Goal: Transaction & Acquisition: Book appointment/travel/reservation

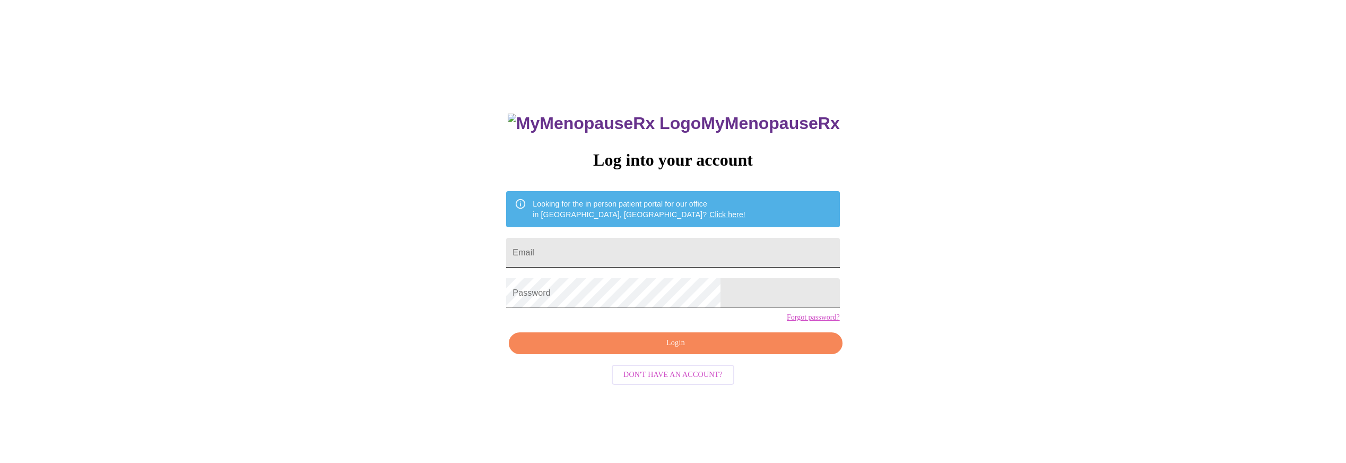
click at [720, 249] on input "Email" at bounding box center [672, 253] width 333 height 30
type input "[EMAIL_ADDRESS][DOMAIN_NAME]"
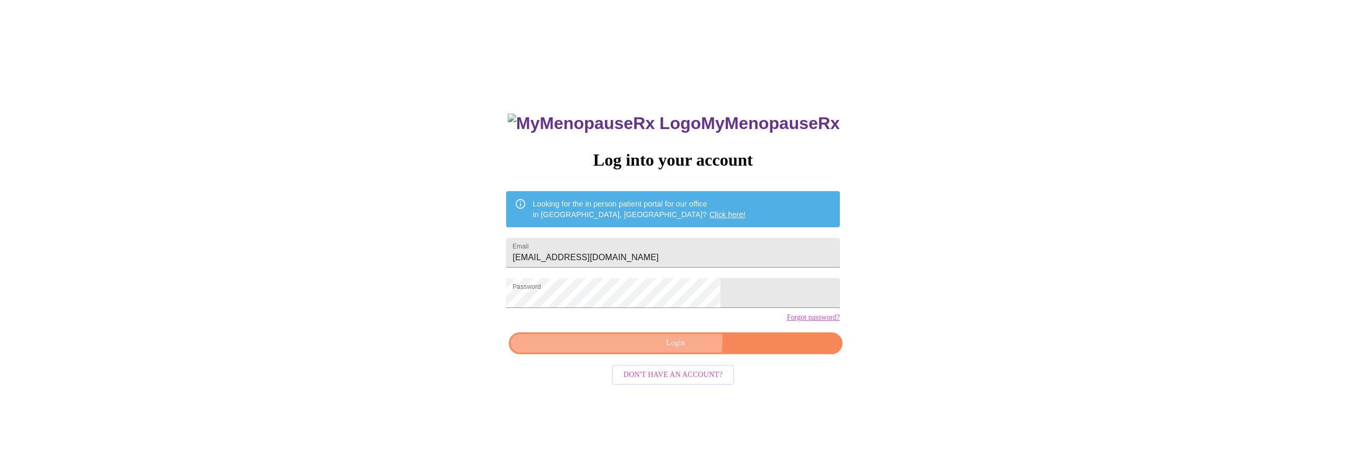
click at [668, 350] on span "Login" at bounding box center [675, 342] width 309 height 13
click at [752, 350] on span "Login" at bounding box center [675, 342] width 309 height 13
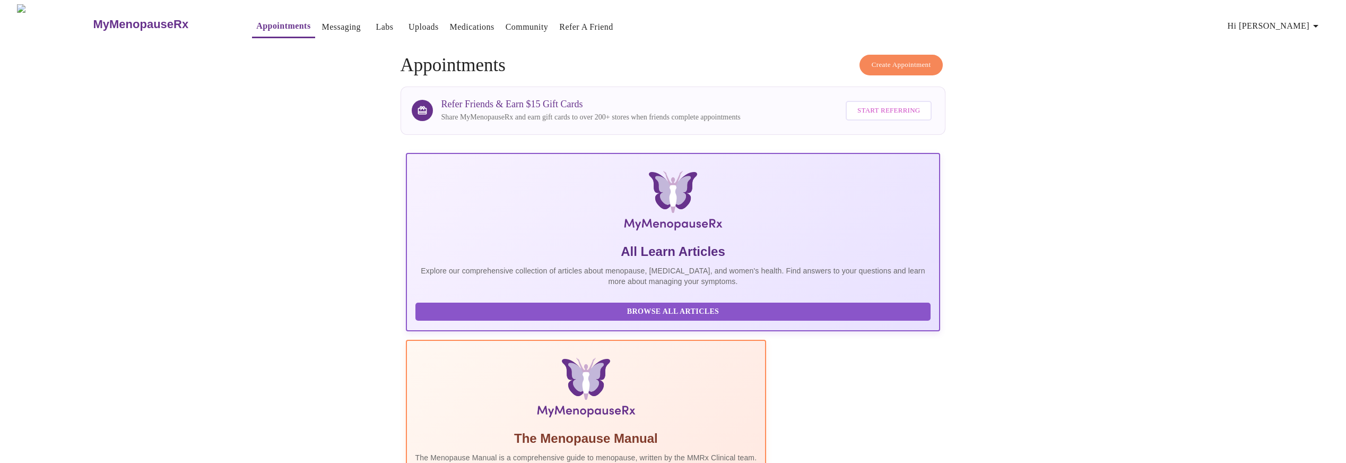
click at [902, 59] on span "Create Appointment" at bounding box center [901, 65] width 59 height 12
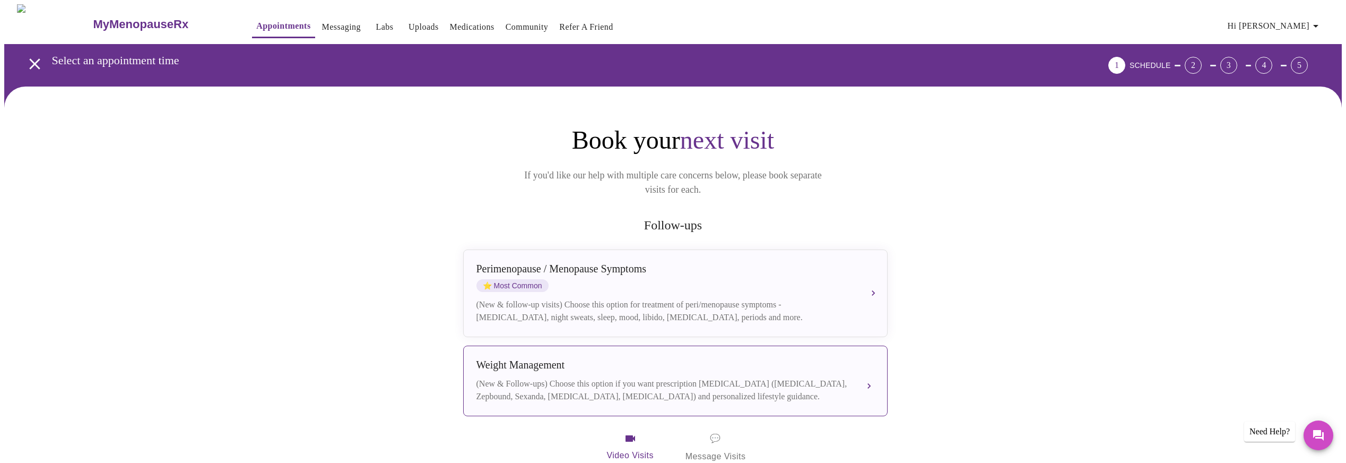
click at [813, 378] on div "(New & Follow-ups) Choose this option if you want prescription [MEDICAL_DATA] (…" at bounding box center [664, 389] width 377 height 25
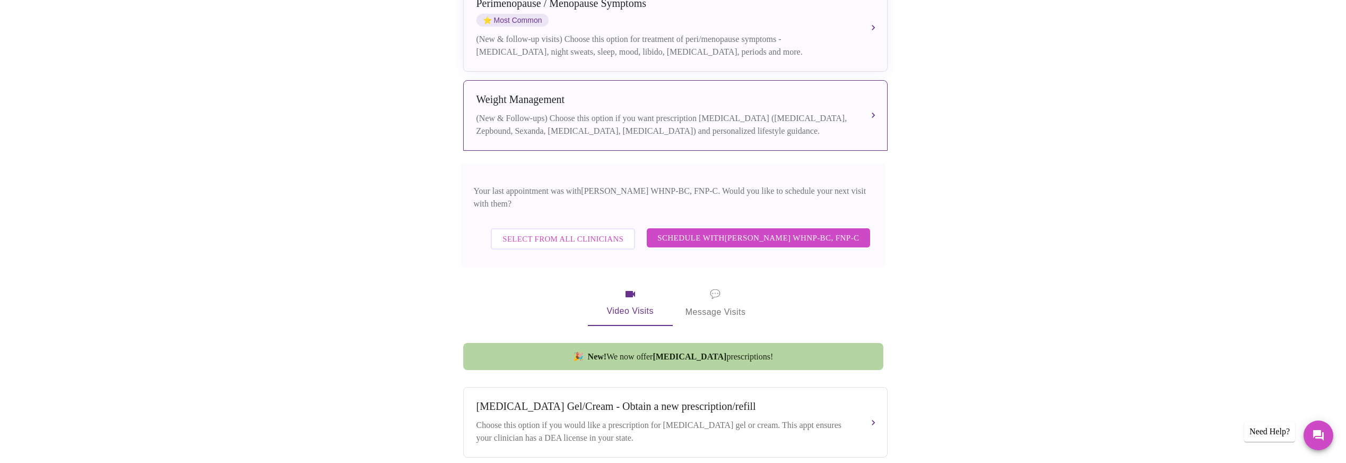
click at [792, 231] on span "Schedule with [PERSON_NAME] WHNP-BC, FNP-C" at bounding box center [758, 238] width 202 height 14
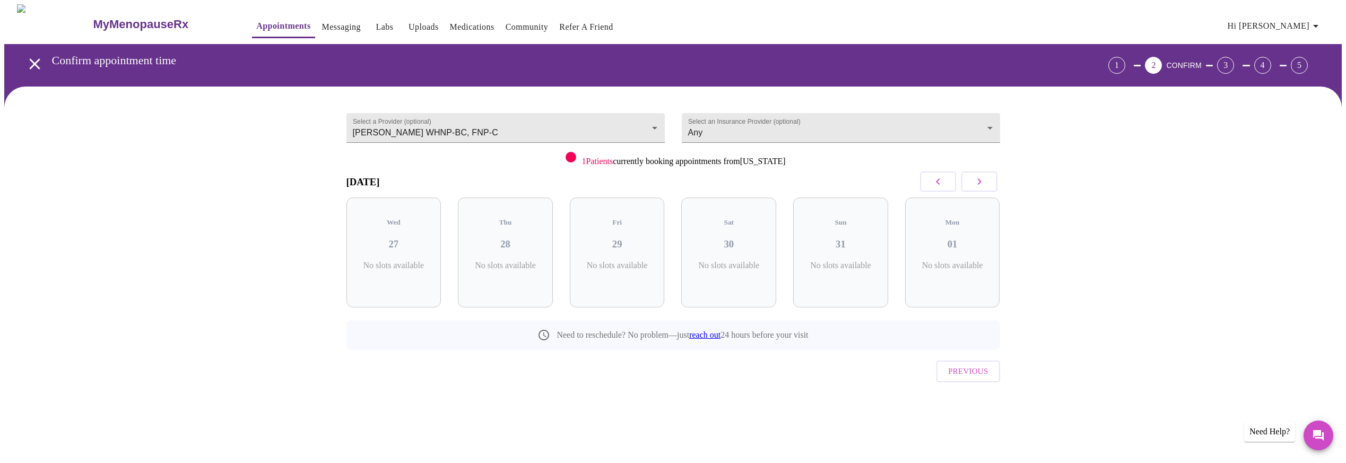
scroll to position [0, 0]
click at [985, 179] on icon "button" at bounding box center [983, 181] width 13 height 13
click at [862, 260] on p "7 Slots Left ( 41 Total)" at bounding box center [848, 270] width 39 height 21
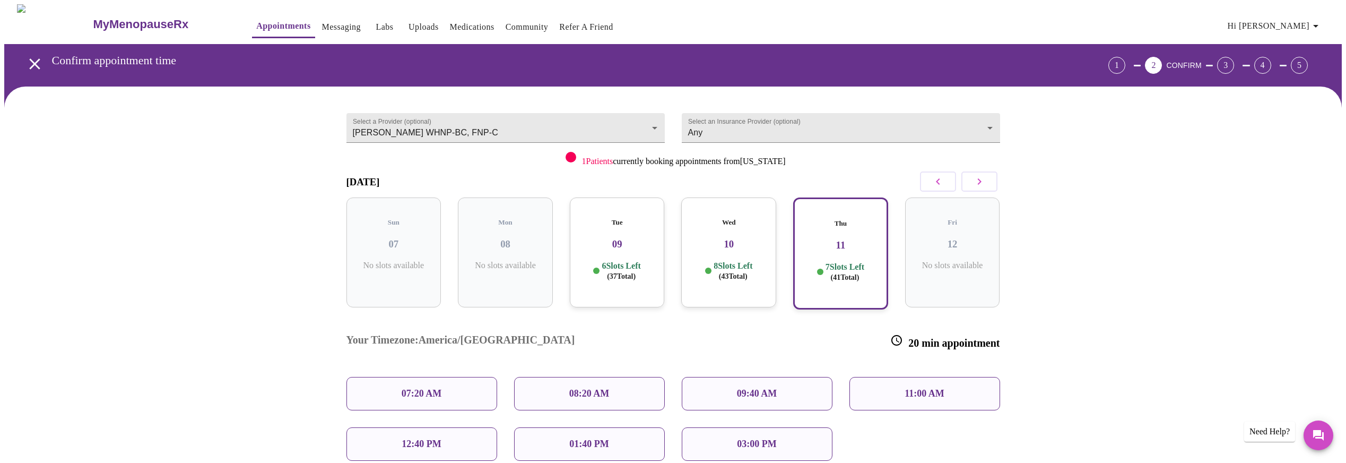
drag, startPoint x: 957, startPoint y: 388, endPoint x: 951, endPoint y: 392, distance: 6.5
click at [953, 394] on div "Your Timezone: [GEOGRAPHIC_DATA]/[GEOGRAPHIC_DATA] 20 min appointment 07:20 AM …" at bounding box center [673, 389] width 671 height 160
click at [425, 438] on p "12:40 PM" at bounding box center [421, 443] width 39 height 11
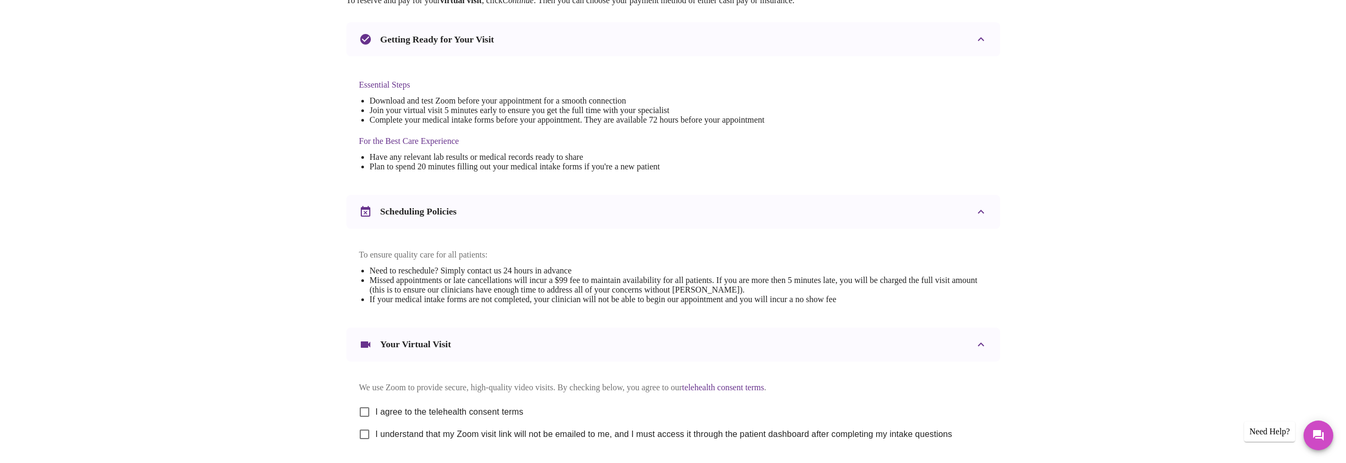
scroll to position [265, 0]
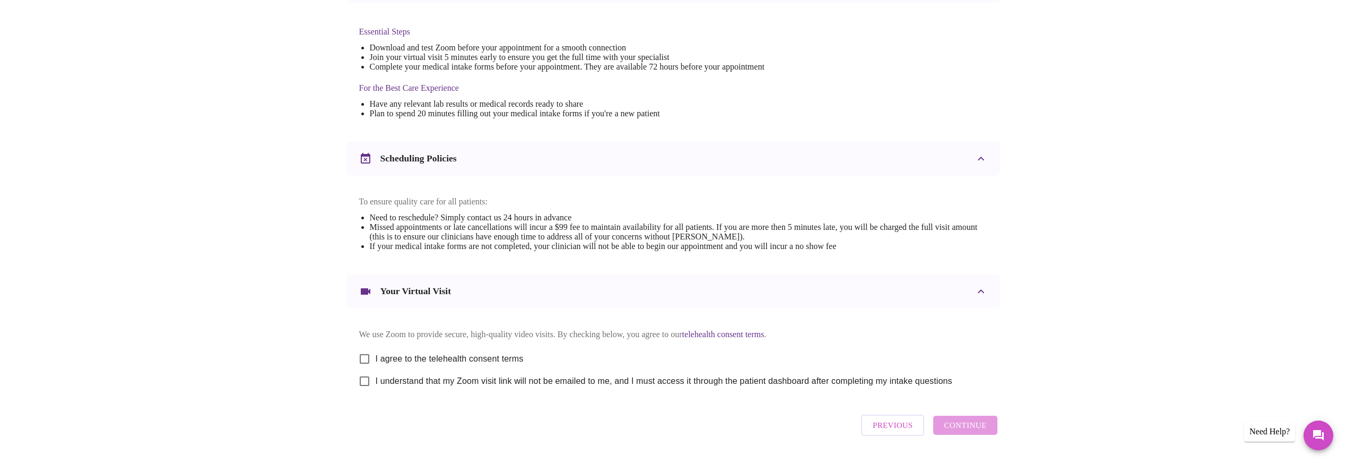
click at [364, 361] on input "I agree to the telehealth consent terms" at bounding box center [364, 359] width 22 height 22
checkbox input "true"
click at [364, 390] on input "I understand that my Zoom visit link will not be emailed to me, and I must acce…" at bounding box center [364, 381] width 22 height 22
checkbox input "true"
click at [995, 459] on div "[DATE] 12:40 pm - 1:00 pm We're excited to help you feel better! Join over 3,00…" at bounding box center [673, 154] width 679 height 625
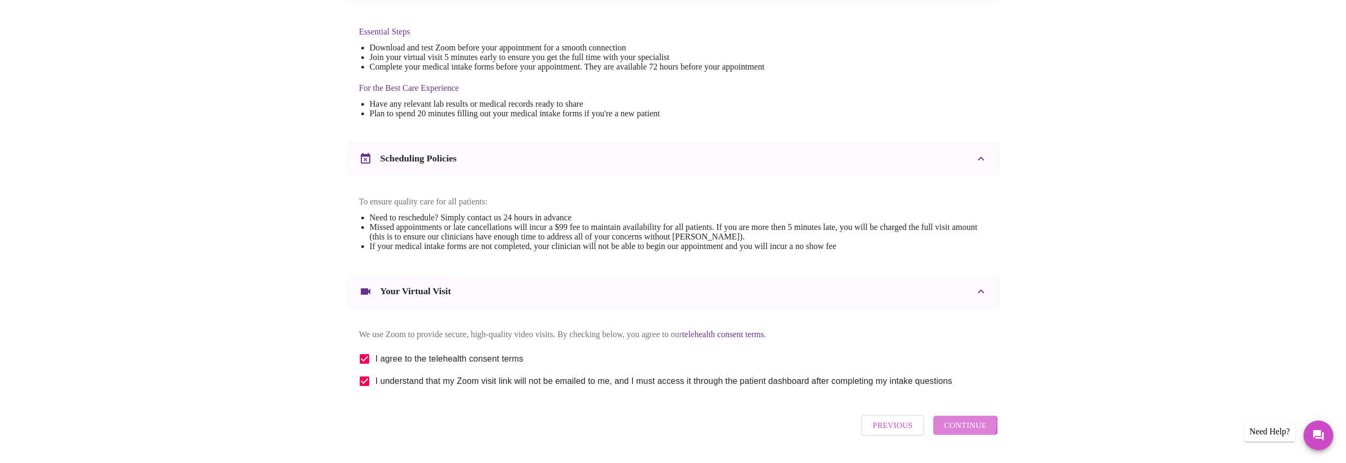
click at [954, 432] on span "Continue" at bounding box center [965, 425] width 42 height 14
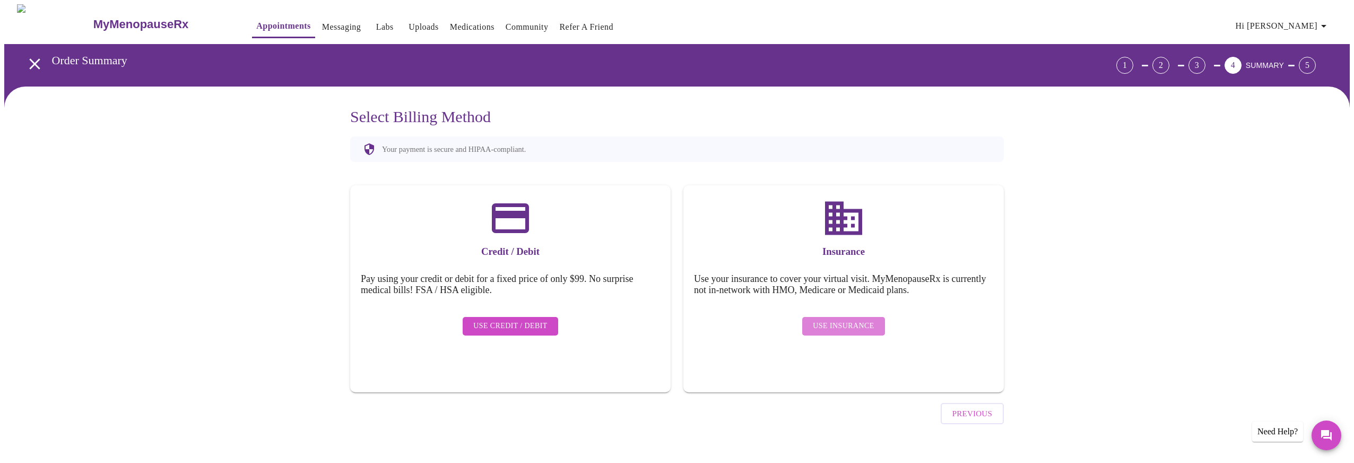
click at [846, 319] on span "Use Insurance" at bounding box center [843, 325] width 61 height 13
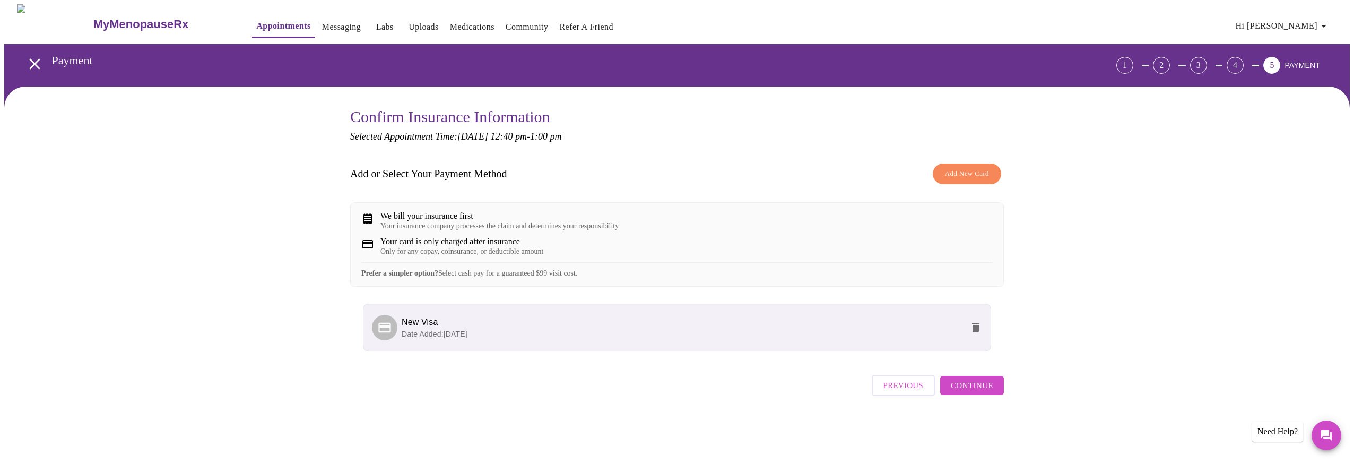
click at [974, 392] on span "Continue" at bounding box center [972, 385] width 42 height 14
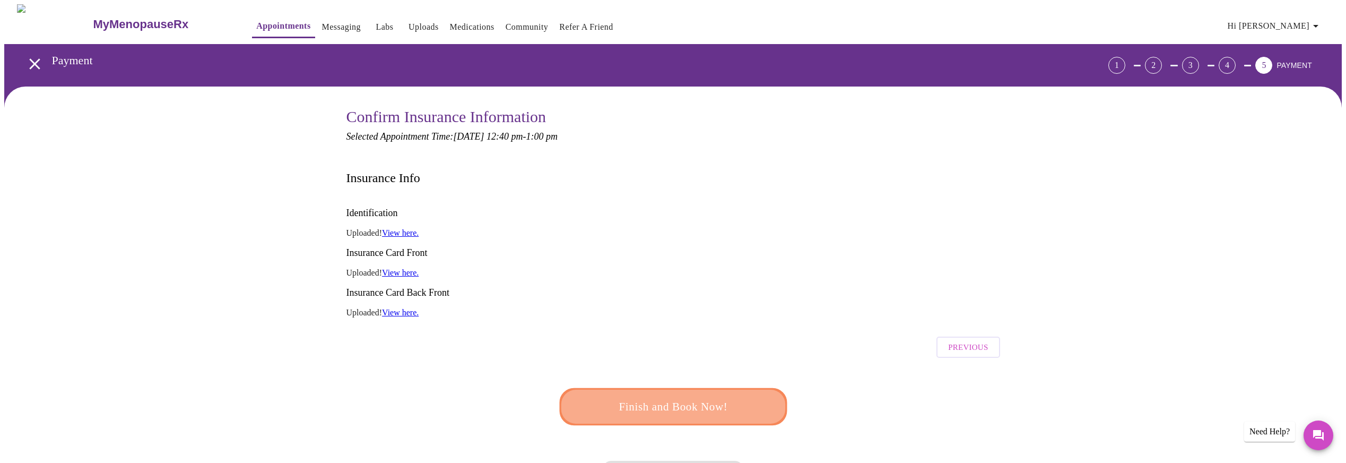
click at [701, 397] on span "Finish and Book Now!" at bounding box center [673, 407] width 196 height 20
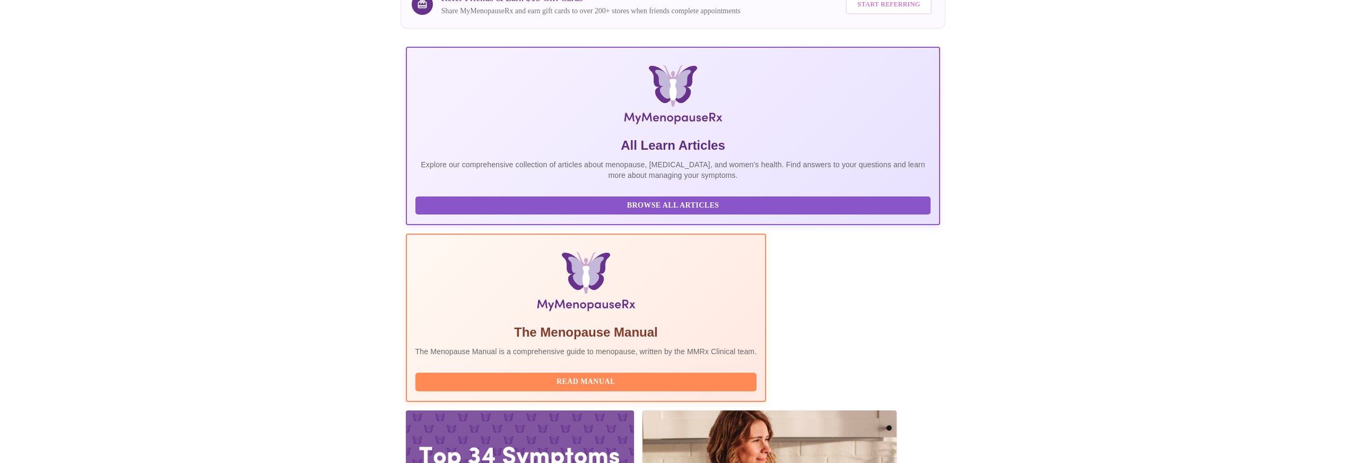
scroll to position [511, 0]
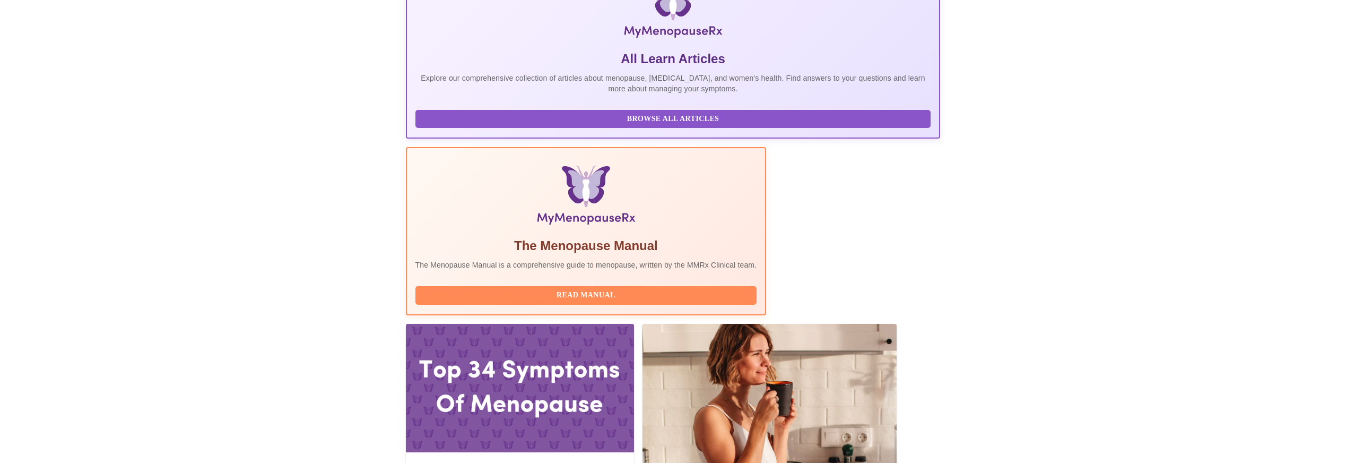
scroll to position [246, 0]
